Goal: Navigation & Orientation: Find specific page/section

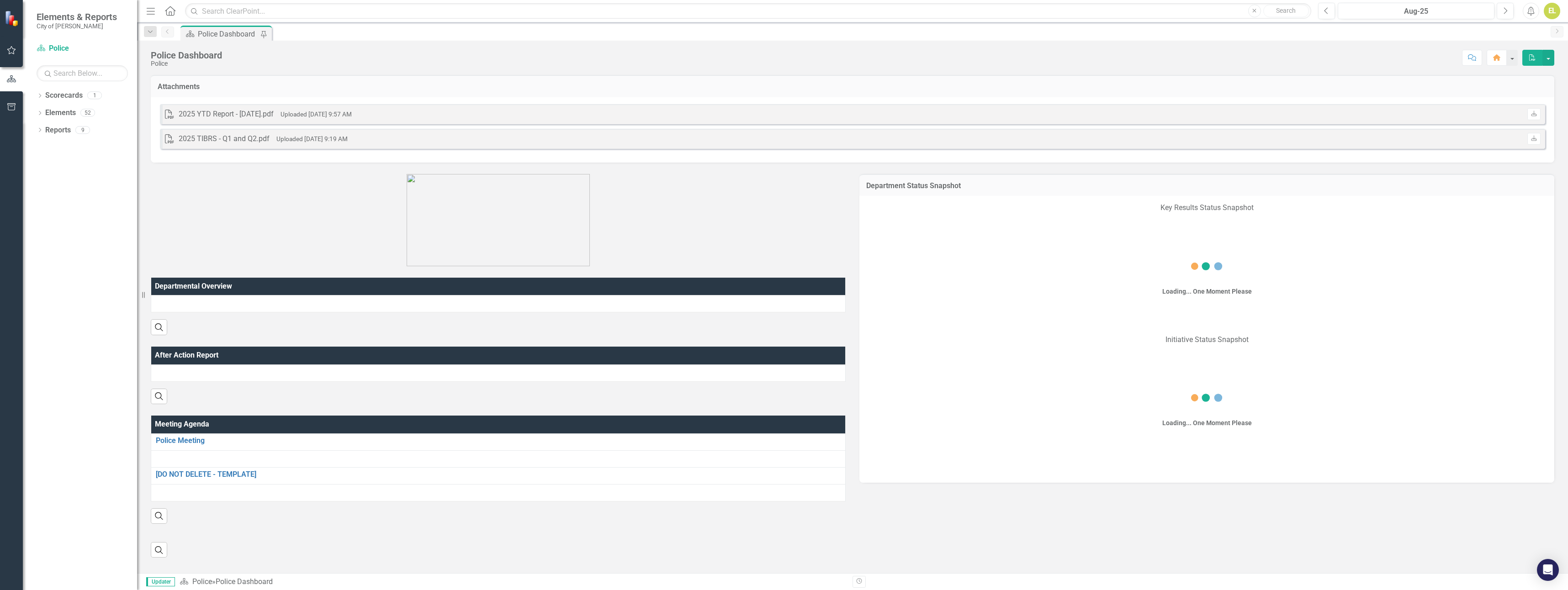
click at [10, 50] on icon "button" at bounding box center [12, 50] width 10 height 7
click at [65, 133] on link "My Scorecard" at bounding box center [82, 135] width 91 height 10
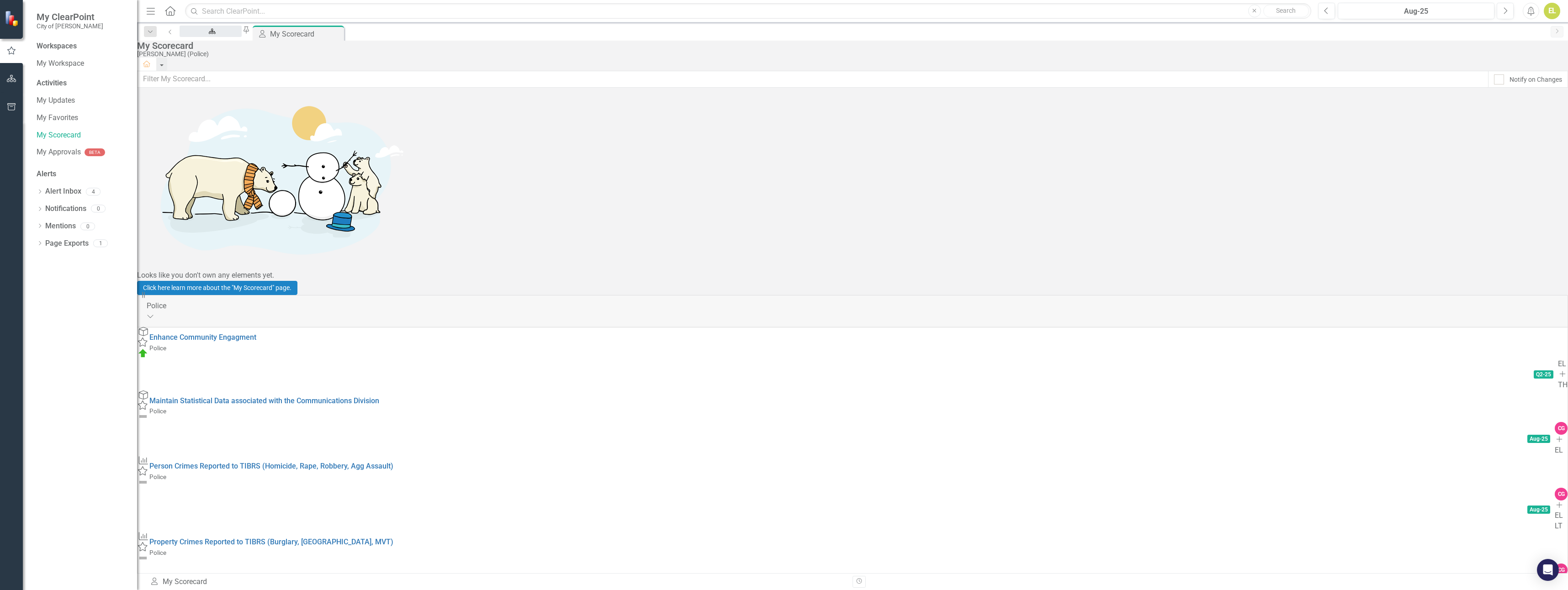
click at [233, 34] on div "Police Dashboard" at bounding box center [210, 40] width 46 height 12
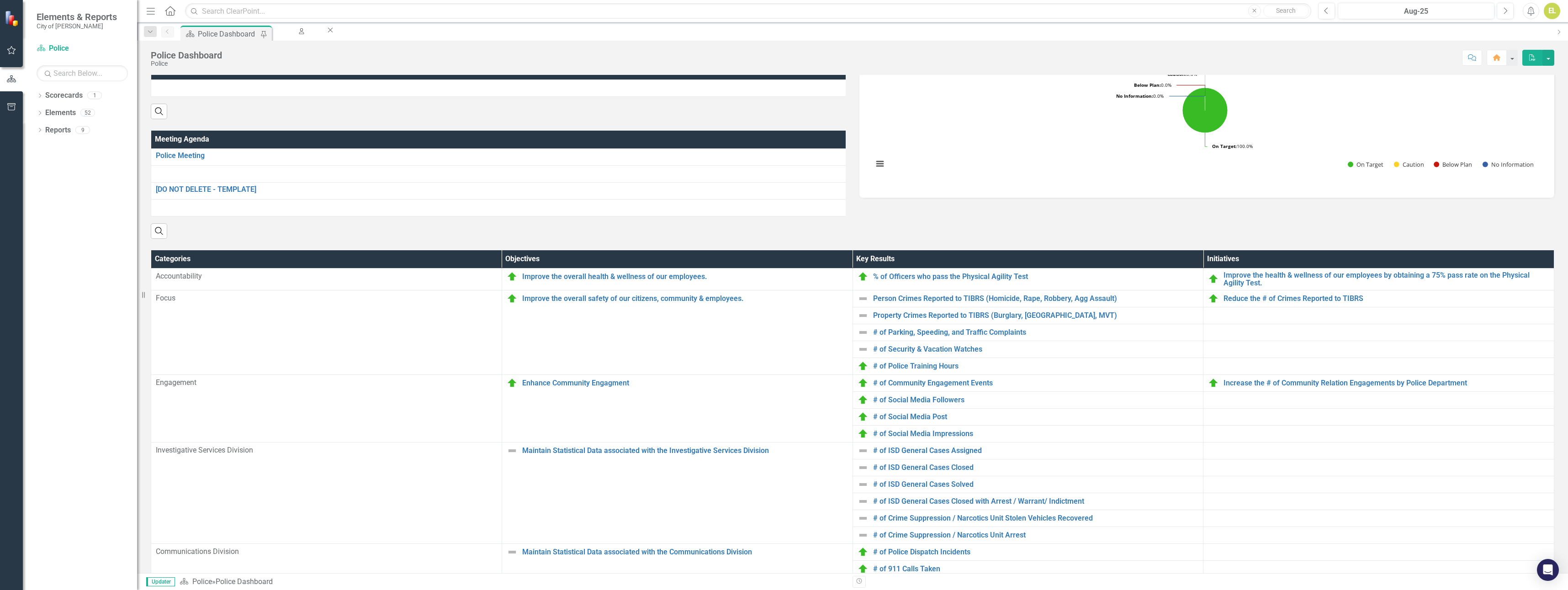
scroll to position [274, 0]
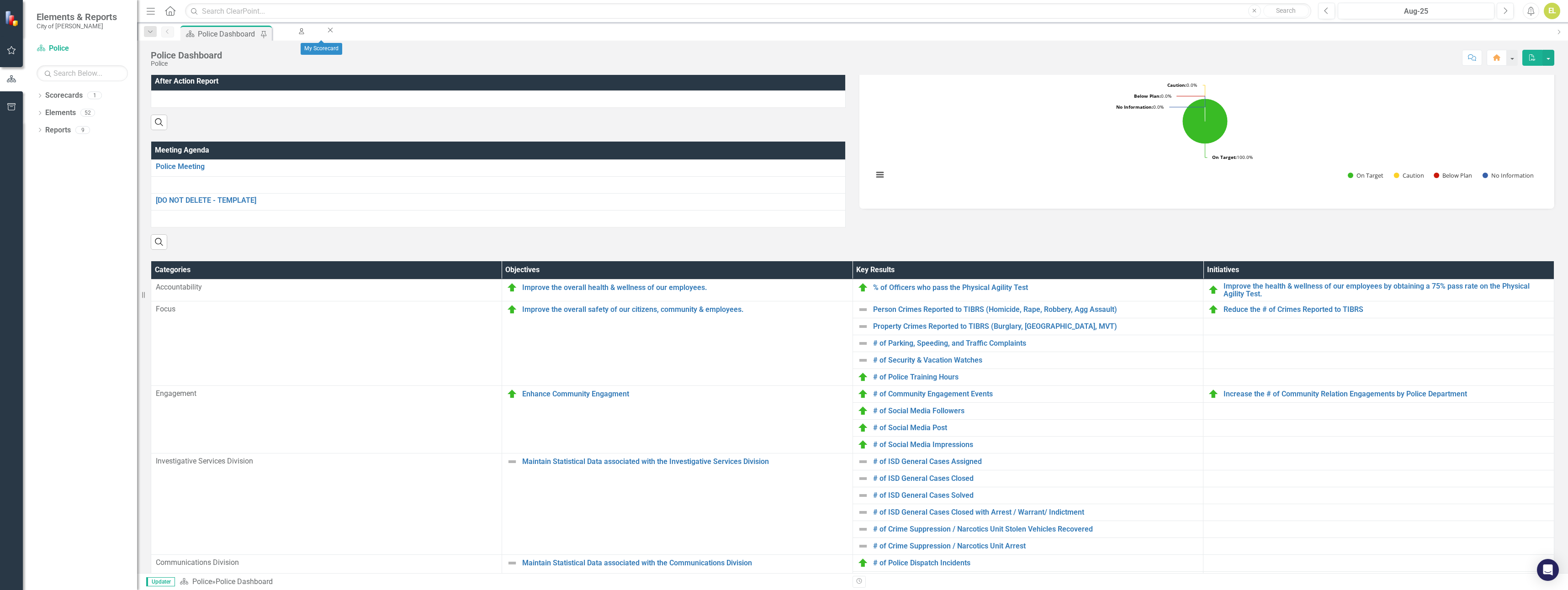
click at [327, 37] on div "My Scorecard My Scorecard Close" at bounding box center [304, 31] width 61 height 12
click at [318, 34] on div "My Scorecard" at bounding box center [299, 40] width 36 height 12
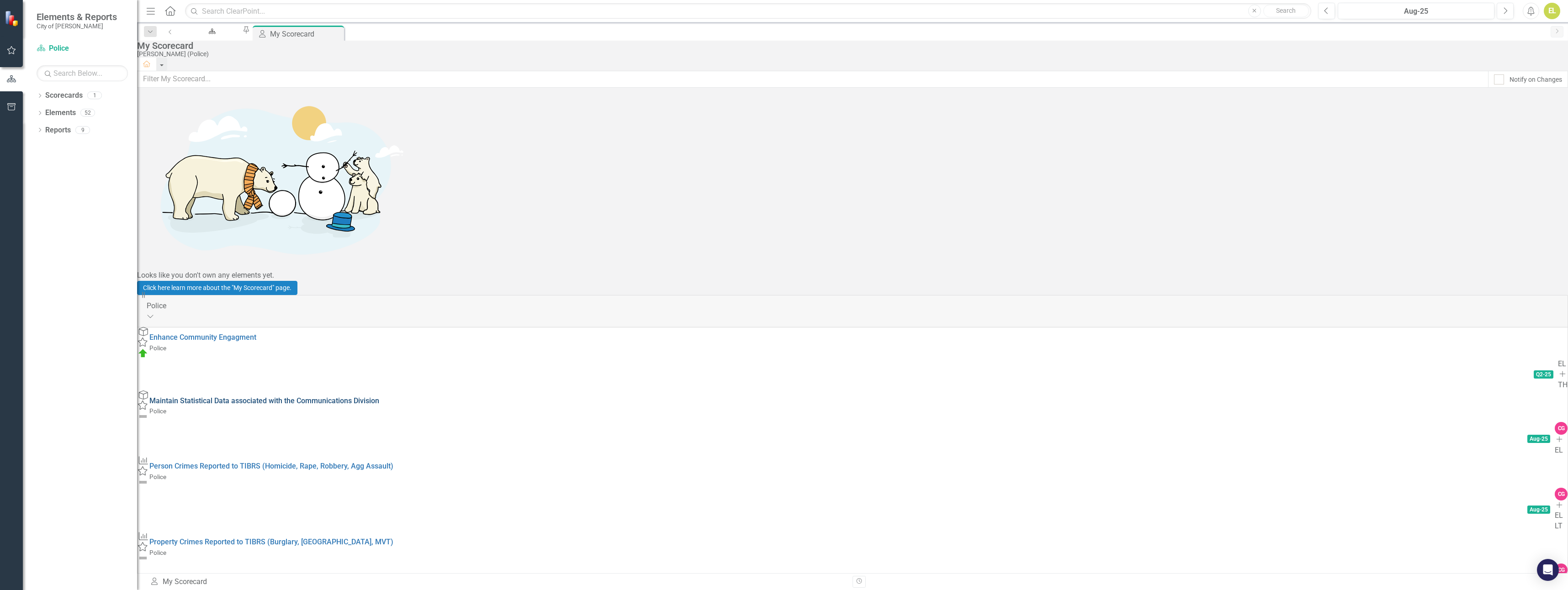
click at [248, 397] on link "Maintain Statistical Data associated with the Communications Division" at bounding box center [264, 401] width 230 height 9
